Goal: Book appointment/travel/reservation

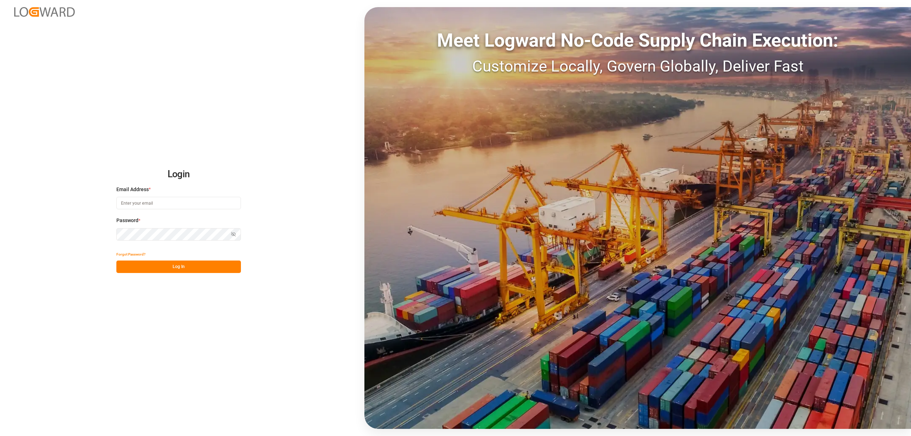
click at [167, 204] on input at bounding box center [178, 203] width 125 height 12
type input "[EMAIL_ADDRESS][PERSON_NAME][DOMAIN_NAME]"
click at [198, 271] on button "Log In" at bounding box center [178, 266] width 125 height 12
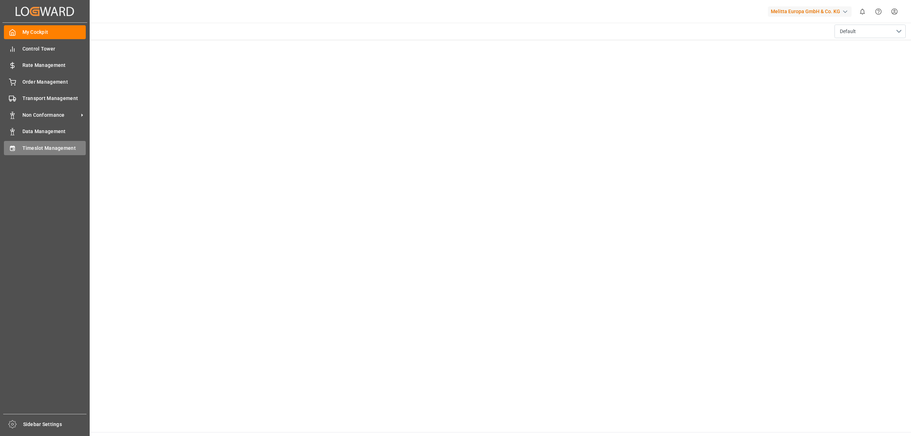
click at [11, 148] on icon at bounding box center [12, 148] width 7 height 7
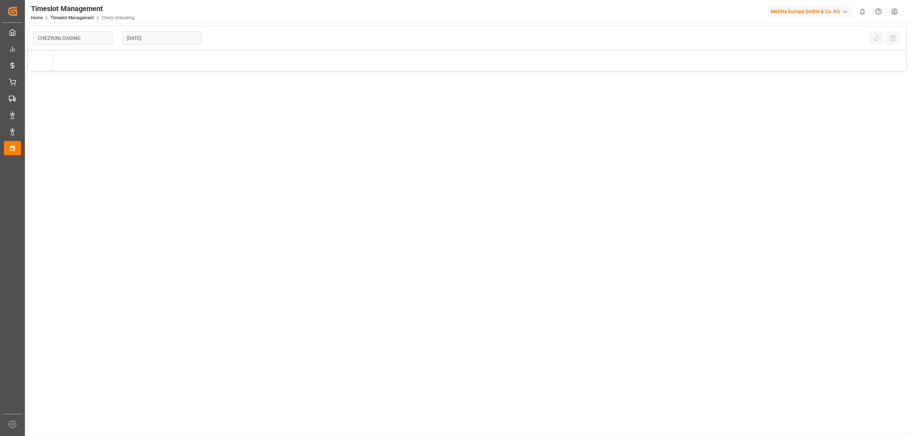
type input "Chezy Unloading"
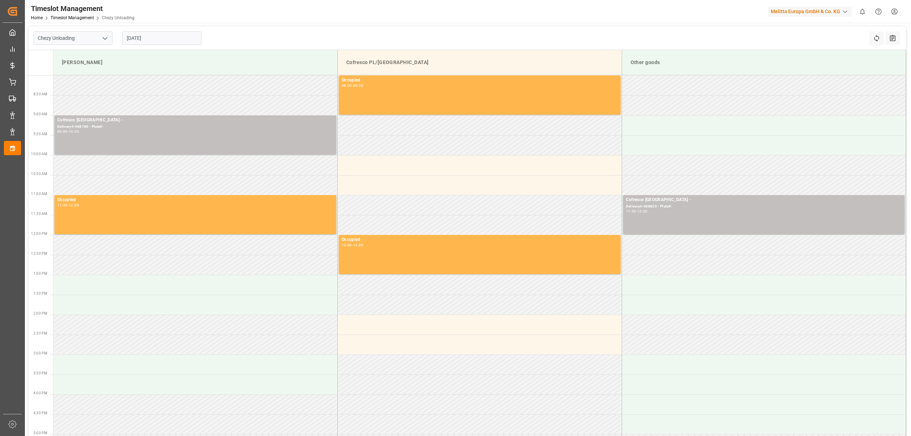
click at [168, 41] on input "[DATE]" at bounding box center [161, 38] width 79 height 14
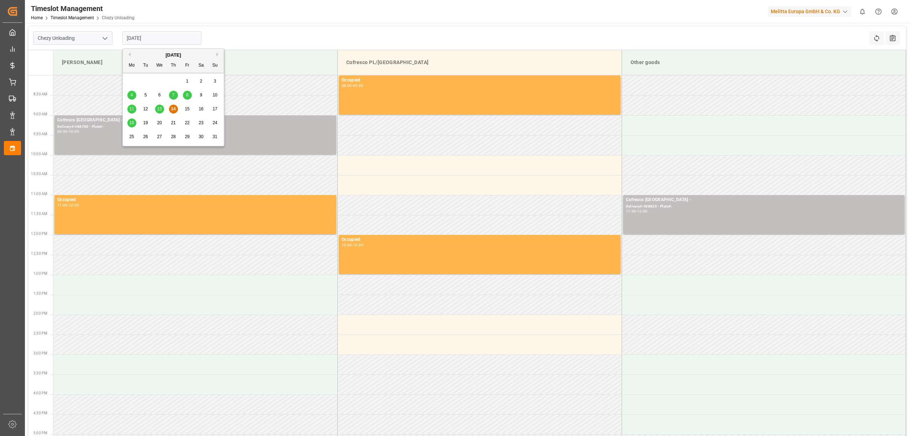
click at [132, 125] on span "18" at bounding box center [131, 122] width 5 height 5
type input "[DATE]"
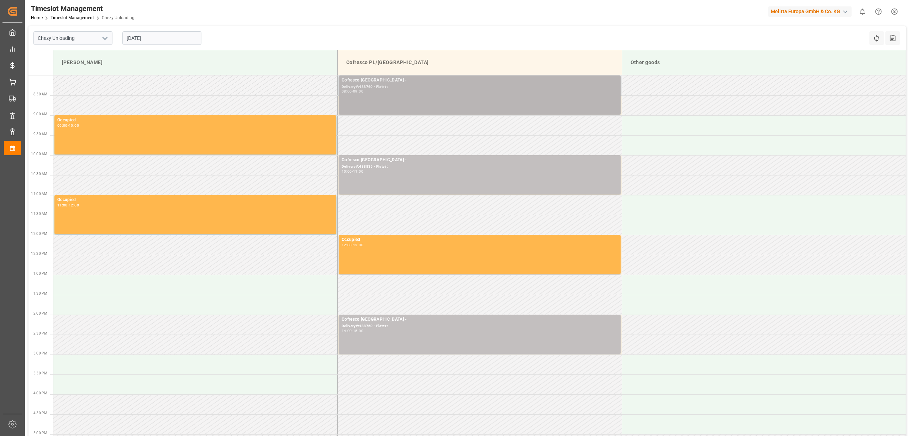
click at [414, 100] on div "Cofresco [GEOGRAPHIC_DATA] - Delivery#:488760 - Plate#: 08:00 - 09:00" at bounding box center [480, 95] width 276 height 36
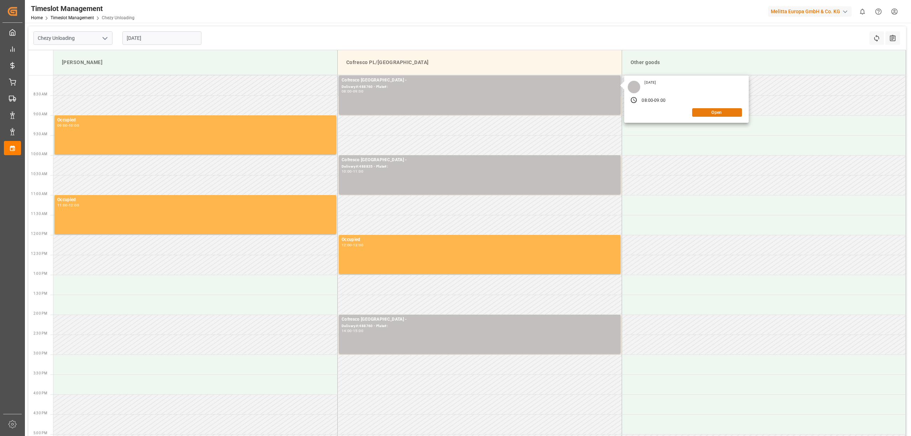
click at [574, 116] on div "[DATE] 08:00 - 09:00 Open" at bounding box center [686, 98] width 125 height 47
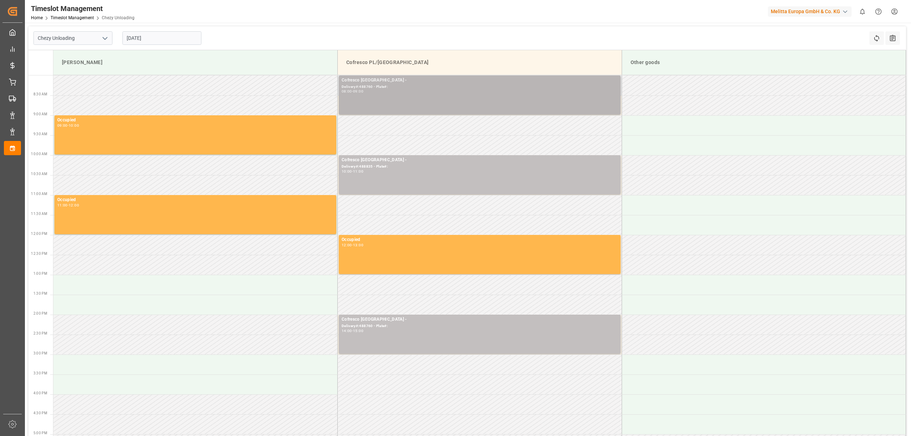
click at [493, 89] on div "Delivery#:488760 - Plate#:" at bounding box center [480, 87] width 276 height 6
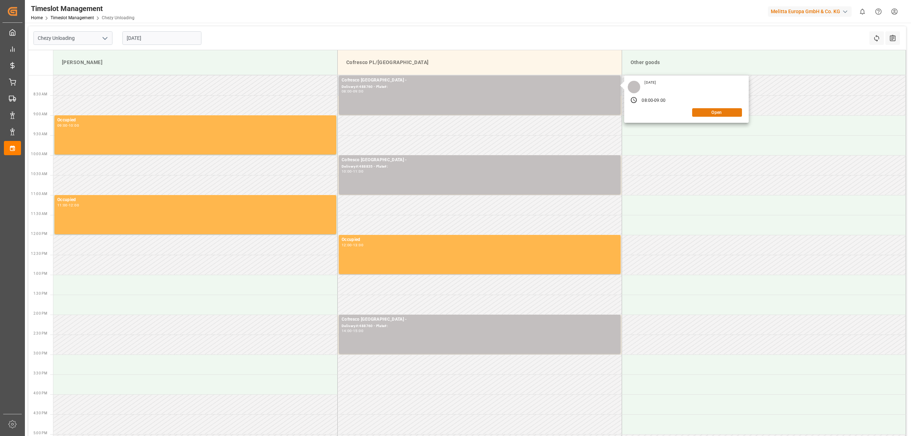
click at [574, 113] on button "Open" at bounding box center [717, 112] width 50 height 9
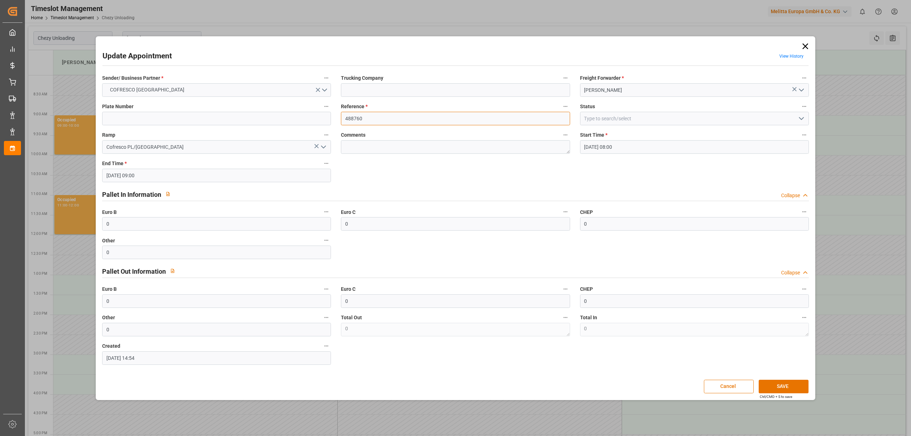
drag, startPoint x: 308, startPoint y: 110, endPoint x: 281, endPoint y: 110, distance: 26.7
click at [282, 110] on div "Sender/ Business Partner * COFRESCO POLAND Trucking Company Freight Forwarder *…" at bounding box center [455, 219] width 716 height 296
type input "488950"
click at [574, 329] on button "SAVE" at bounding box center [784, 387] width 50 height 14
